Goal: Information Seeking & Learning: Check status

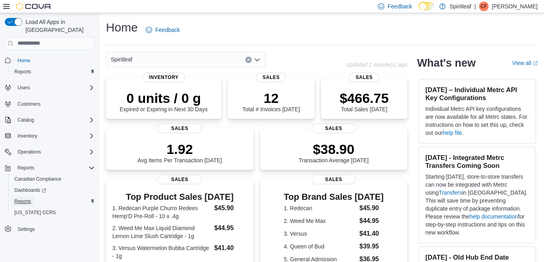
click at [20, 198] on span "Reports" at bounding box center [22, 201] width 17 height 6
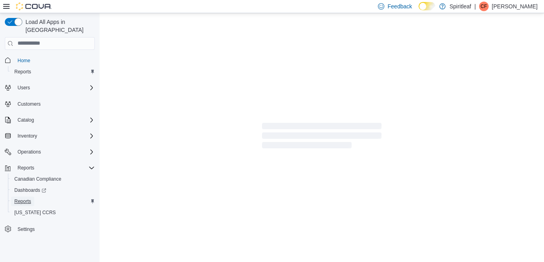
click at [20, 198] on span "Reports" at bounding box center [22, 201] width 17 height 6
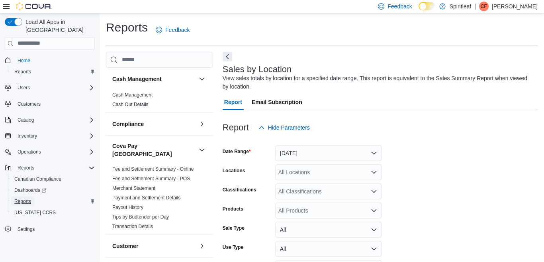
scroll to position [27, 0]
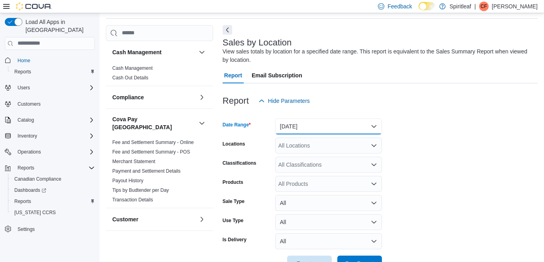
click at [372, 124] on button "[DATE]" at bounding box center [328, 126] width 107 height 16
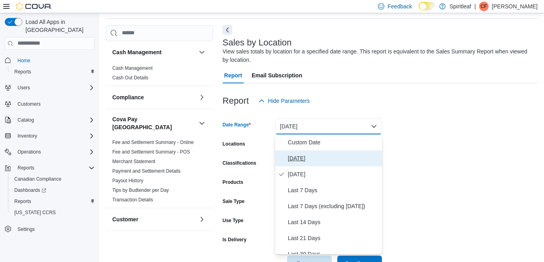
click at [300, 158] on span "[DATE]" at bounding box center [333, 158] width 91 height 10
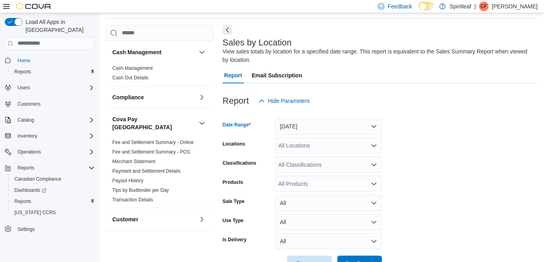
click at [307, 147] on div "All Locations" at bounding box center [328, 145] width 107 height 16
type input "***"
click at [441, 165] on form "Date Range [DATE] Locations *** Classifications All Classifications Products Al…" at bounding box center [380, 190] width 315 height 162
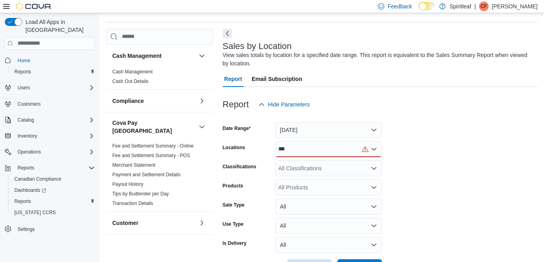
scroll to position [12, 0]
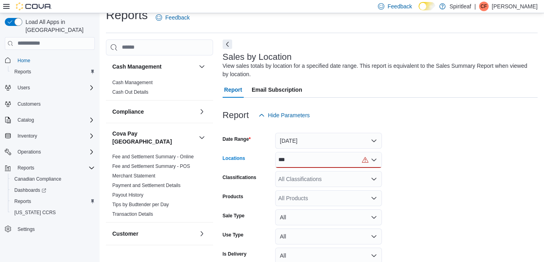
click at [325, 157] on div "***" at bounding box center [328, 160] width 107 height 16
click at [328, 173] on span "300 - Moose Jaw" at bounding box center [325, 173] width 43 height 8
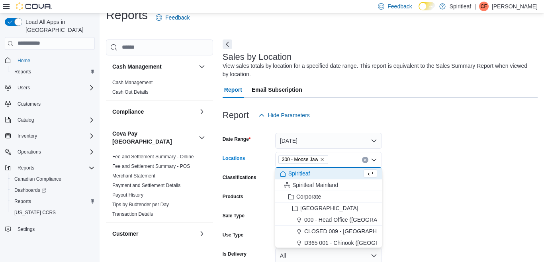
click at [441, 162] on form "Date Range [DATE] Locations 300 - Moose Jaw Combo box. Selected. 300 - Moose Ja…" at bounding box center [380, 204] width 315 height 162
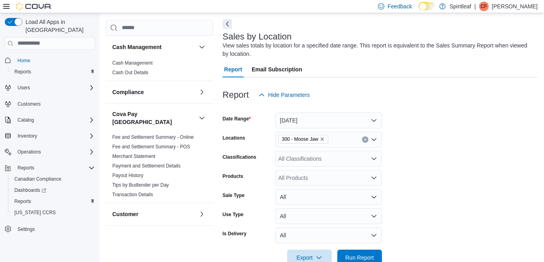
scroll to position [52, 0]
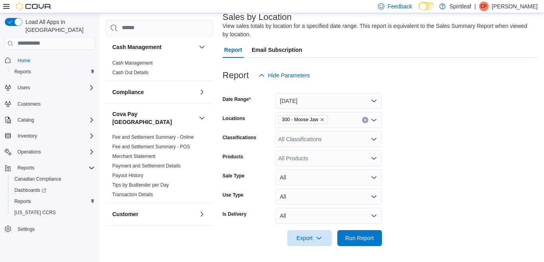
click at [420, 196] on form "Date Range [DATE] Locations 300 - Moose Jaw Classifications All Classifications…" at bounding box center [380, 164] width 315 height 162
click at [356, 237] on span "Run Report" at bounding box center [359, 237] width 29 height 8
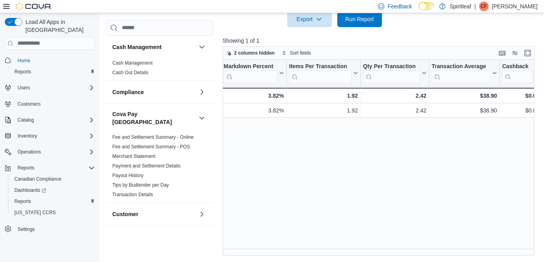
scroll to position [0, 626]
